Goal: Task Accomplishment & Management: Manage account settings

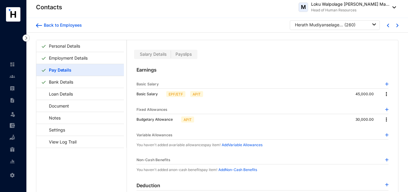
click at [323, 24] on div "Herath Mudiyanselage [PERSON_NAME]" at bounding box center [319, 25] width 48 height 6
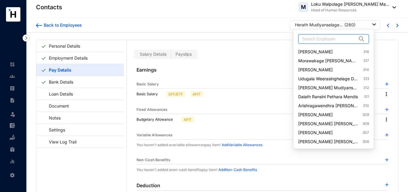
click at [331, 41] on input "text" at bounding box center [329, 39] width 55 height 9
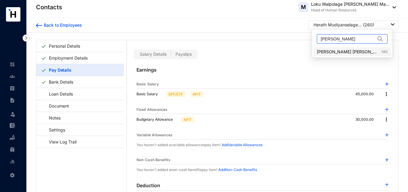
type input "[PERSON_NAME]"
click at [336, 51] on link "[PERSON_NAME] [PERSON_NAME] 140" at bounding box center [352, 52] width 71 height 6
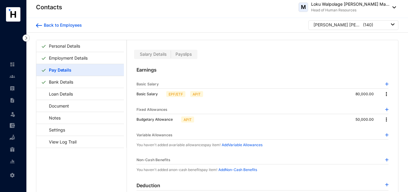
click at [188, 53] on span "Payslips" at bounding box center [184, 54] width 16 height 5
click at [171, 56] on input "Payslips" at bounding box center [171, 56] width 0 height 0
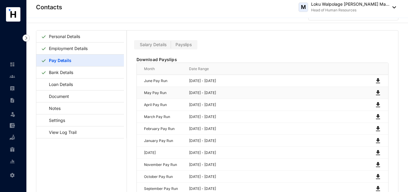
scroll to position [15, 0]
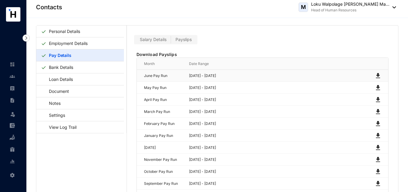
click at [376, 75] on img at bounding box center [377, 75] width 7 height 7
click at [377, 86] on img at bounding box center [377, 87] width 7 height 7
click at [376, 100] on img at bounding box center [377, 99] width 7 height 7
click at [376, 110] on img at bounding box center [377, 111] width 7 height 7
click at [376, 123] on img at bounding box center [377, 123] width 7 height 7
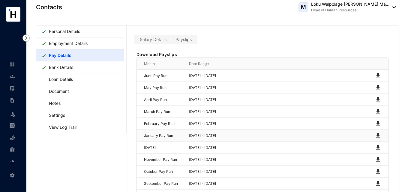
click at [376, 137] on img at bounding box center [377, 135] width 7 height 7
click at [386, 29] on div "Salary Details Payslips" at bounding box center [263, 35] width 272 height 19
click at [82, 46] on link "Employment Details" at bounding box center [69, 43] width 44 height 12
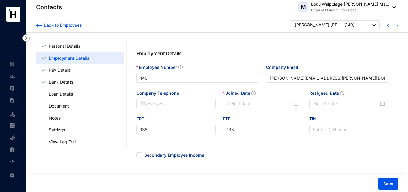
type input "[DATE]"
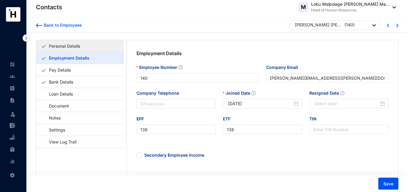
click at [82, 43] on link "Personal Details" at bounding box center [65, 46] width 36 height 12
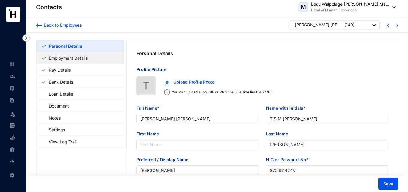
type input "[DATE]"
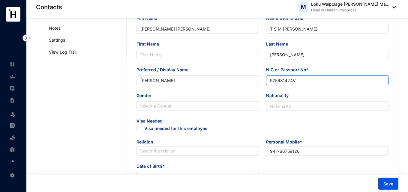
click at [285, 83] on input "975681424V" at bounding box center [327, 81] width 122 height 10
